Goal: Entertainment & Leisure: Browse casually

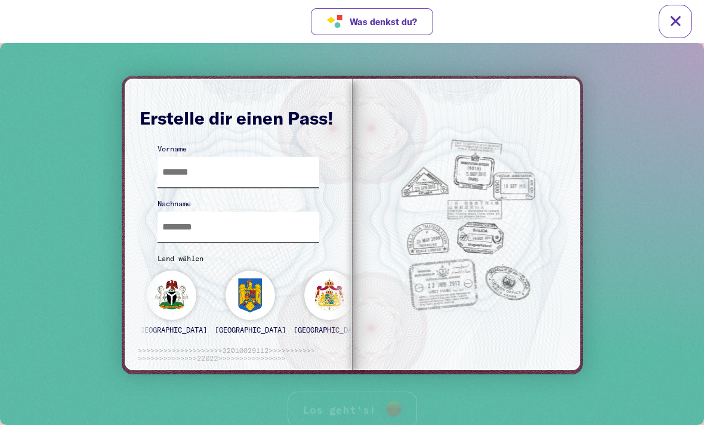
click at [273, 173] on input "text" at bounding box center [238, 172] width 162 height 30
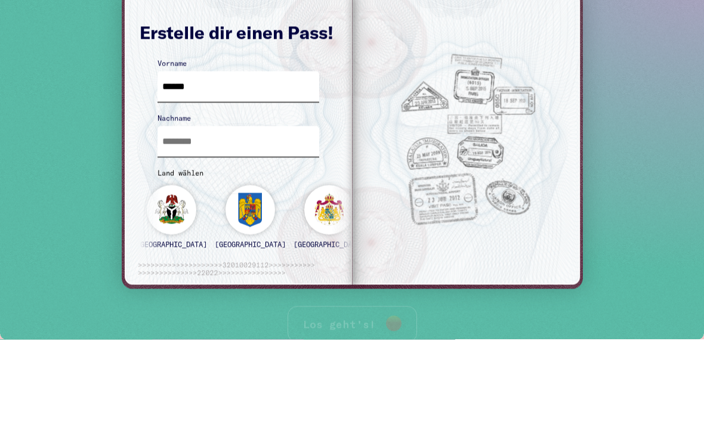
type input "******"
click at [228, 142] on input "text" at bounding box center [238, 141] width 162 height 30
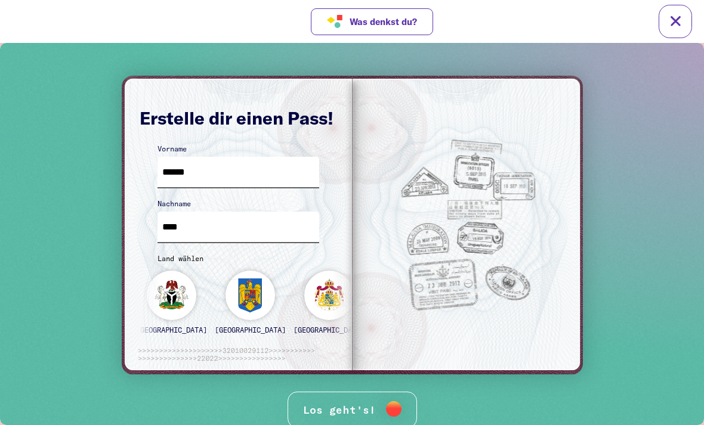
type input "****"
click at [377, 404] on div "Los geht's!" at bounding box center [351, 410] width 129 height 36
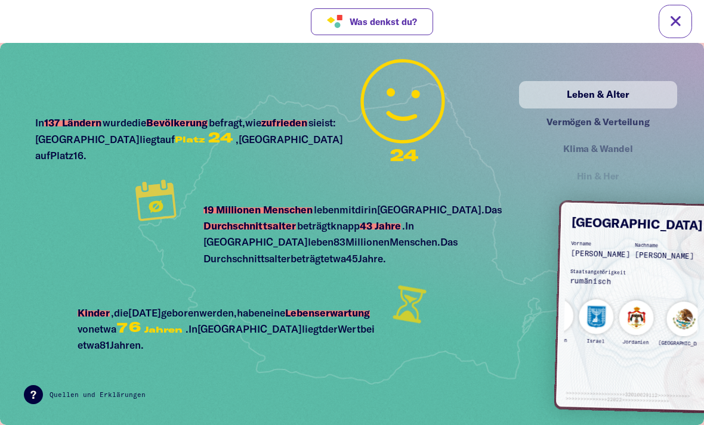
click at [622, 136] on div "Klima & Wandel" at bounding box center [597, 149] width 153 height 26
click at [639, 123] on div "Vermögen & Verteilung" at bounding box center [598, 121] width 132 height 15
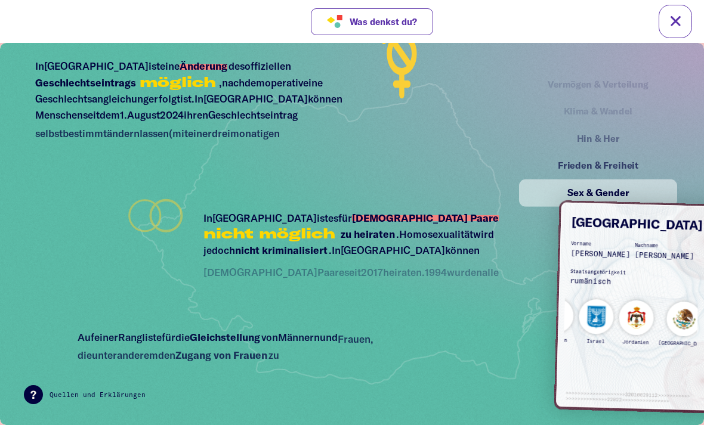
click at [625, 162] on div "Frieden & Freiheit" at bounding box center [598, 166] width 132 height 15
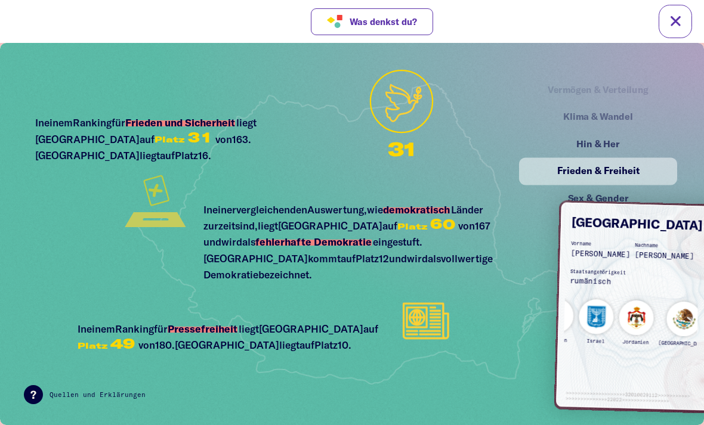
click at [617, 139] on div "Hin & Her" at bounding box center [598, 144] width 132 height 15
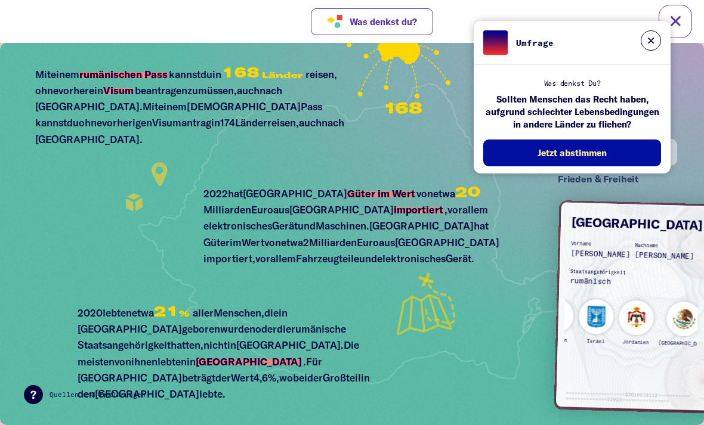
click at [646, 34] on button at bounding box center [650, 40] width 20 height 20
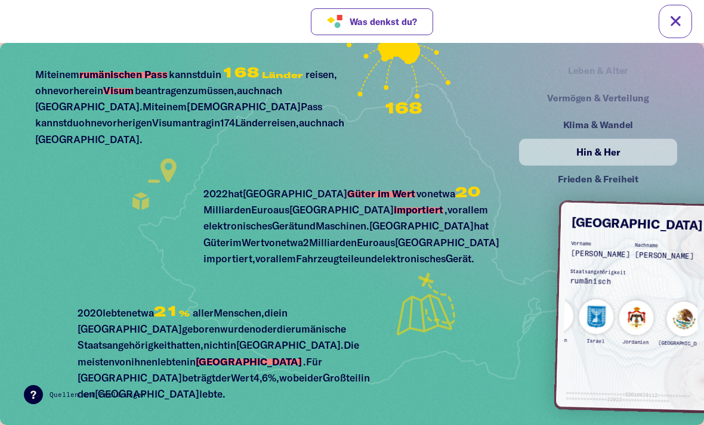
click at [630, 117] on div "Klima & Wandel" at bounding box center [598, 124] width 132 height 15
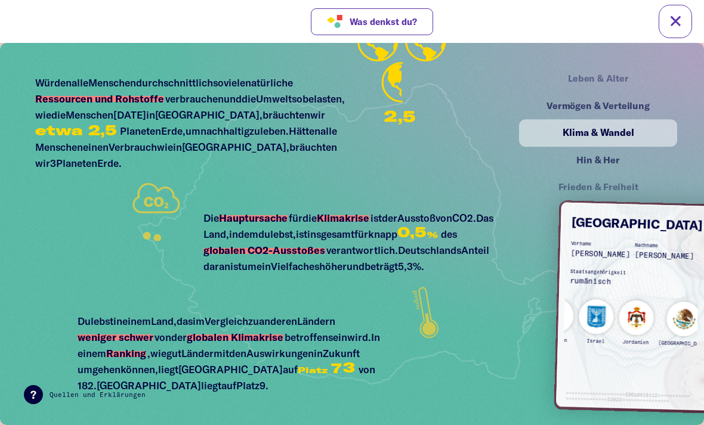
click at [636, 104] on div "Vermögen & Verteilung" at bounding box center [598, 105] width 132 height 15
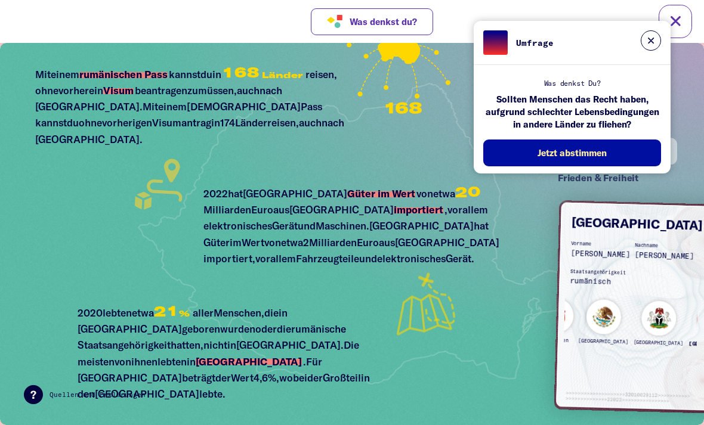
click at [656, 33] on button at bounding box center [650, 40] width 20 height 20
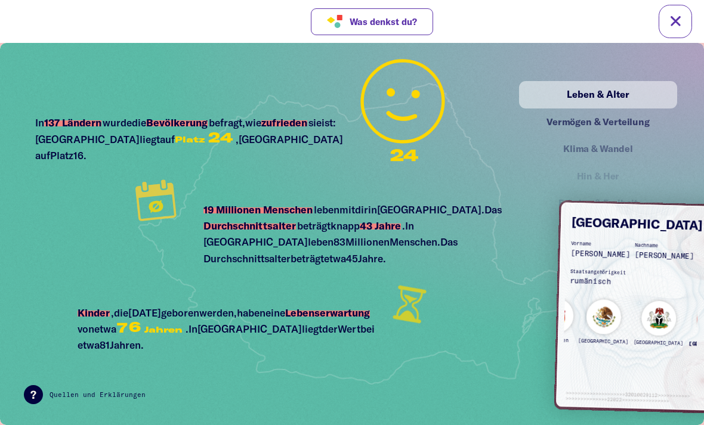
click at [630, 125] on div "Vermögen & Verteilung" at bounding box center [598, 122] width 155 height 27
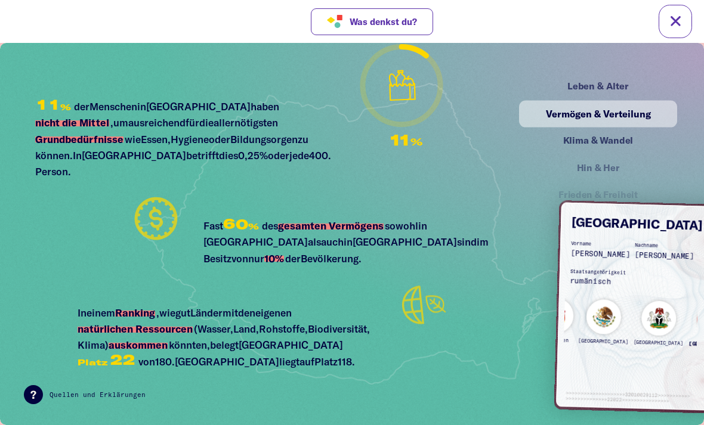
click at [617, 155] on div "Hin & Her" at bounding box center [597, 168] width 153 height 26
click at [627, 147] on div "Klima & Wandel" at bounding box center [598, 141] width 132 height 15
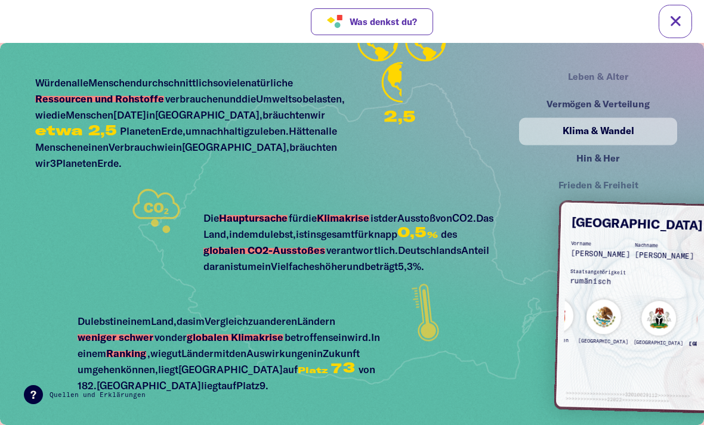
click at [602, 163] on div "Hin & Her" at bounding box center [598, 158] width 155 height 27
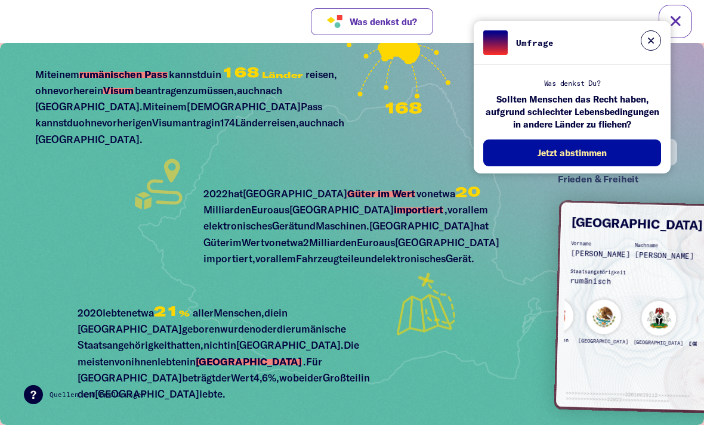
click at [642, 36] on button at bounding box center [650, 40] width 20 height 20
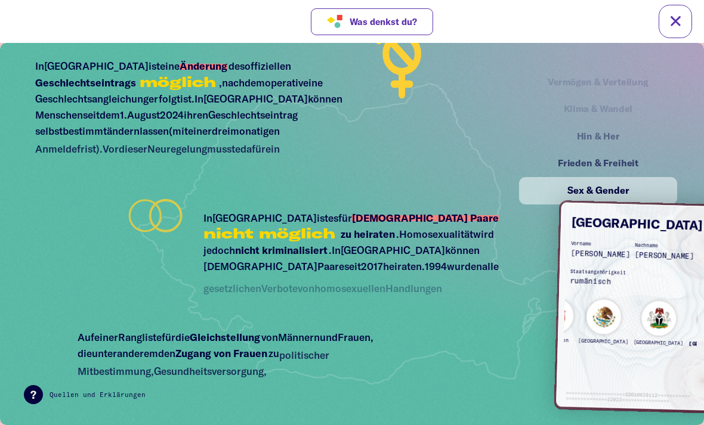
click at [643, 162] on div "Frieden & Freiheit" at bounding box center [598, 163] width 132 height 15
